Goal: Task Accomplishment & Management: Use online tool/utility

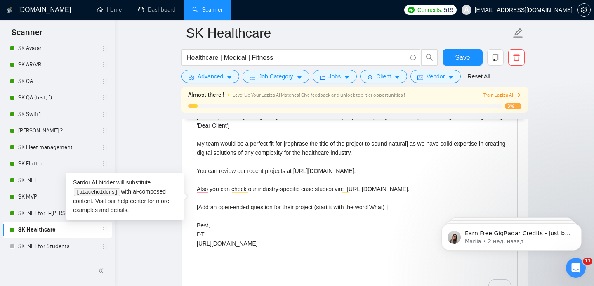
scroll to position [73, 0]
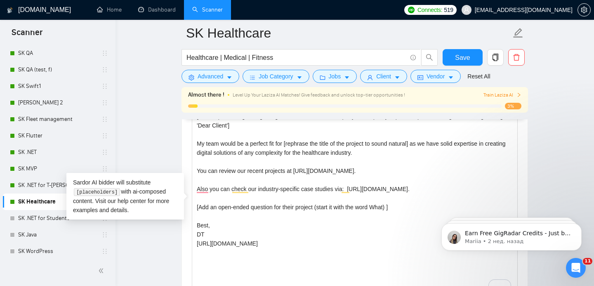
click at [139, 148] on main "SK Healthcare Healthcare | Medical | Fitness Save Advanced Job Category Jobs Cl…" at bounding box center [355, 242] width 452 height 2381
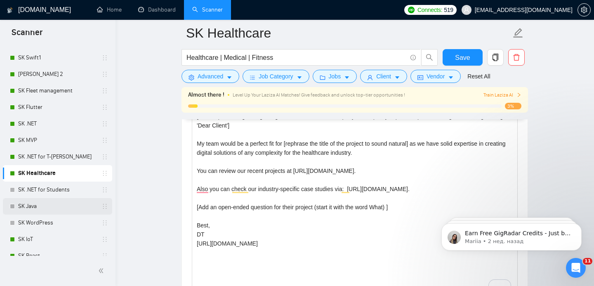
scroll to position [0, 0]
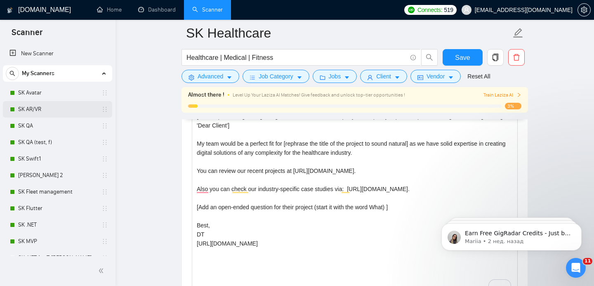
click at [48, 111] on link "SK AR/VR" at bounding box center [57, 109] width 78 height 16
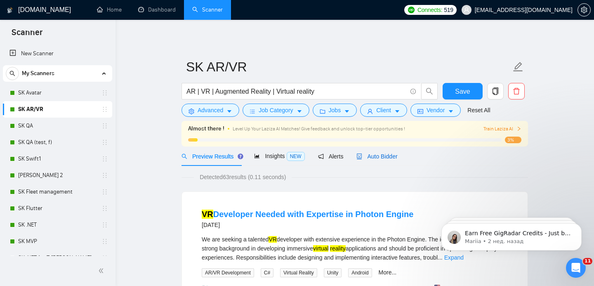
click at [387, 157] on span "Auto Bidder" at bounding box center [376, 156] width 41 height 7
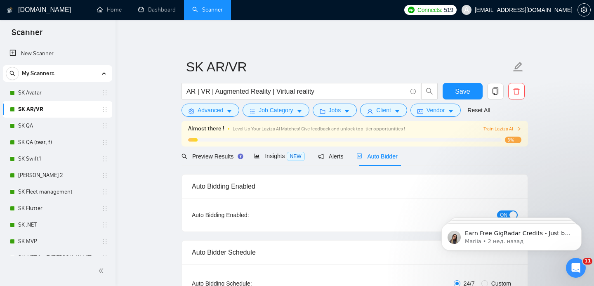
checkbox input "true"
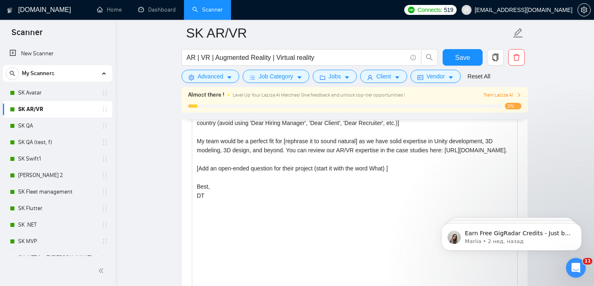
scroll to position [963, 0]
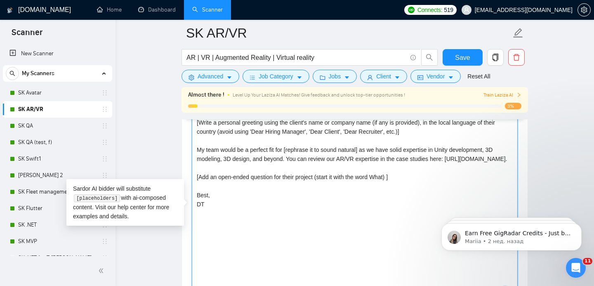
drag, startPoint x: 293, startPoint y: 167, endPoint x: 190, endPoint y: 167, distance: 103.1
click at [190, 167] on div "Cover letter template: [Write a personal greeting using the client's name or co…" at bounding box center [354, 208] width 345 height 228
click at [288, 174] on textarea "[Write a personal greeting using the client's name or company name (if any is p…" at bounding box center [355, 209] width 326 height 186
drag, startPoint x: 294, startPoint y: 168, endPoint x: 290, endPoint y: 161, distance: 7.9
click at [290, 161] on textarea "[Write a personal greeting using the client's name or company name (if any is p…" at bounding box center [355, 209] width 326 height 186
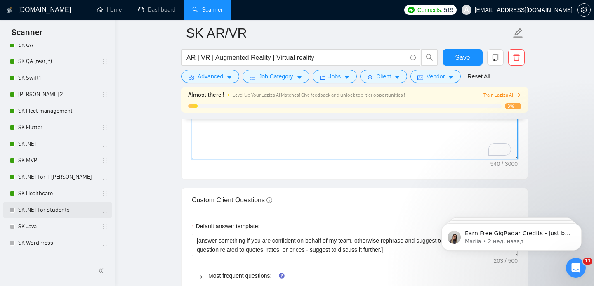
scroll to position [78, 0]
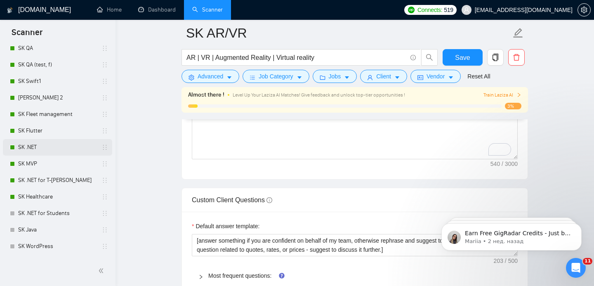
click at [34, 147] on link "SK .NET" at bounding box center [57, 147] width 78 height 16
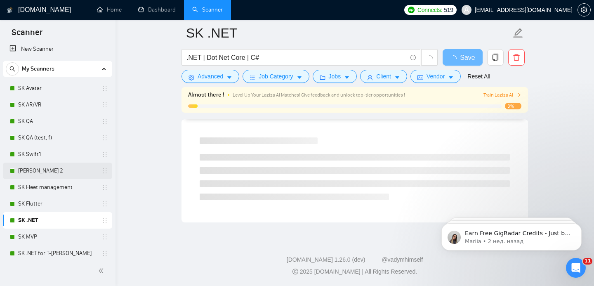
scroll to position [4, 0]
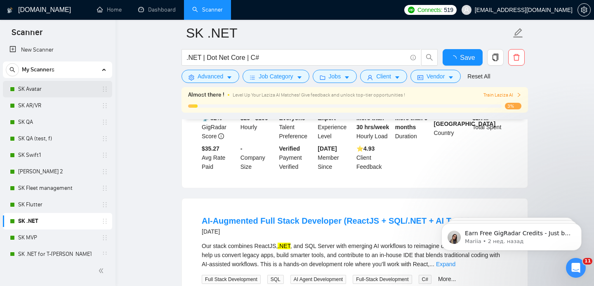
click at [32, 89] on link "SK Avatar" at bounding box center [57, 89] width 78 height 16
